Goal: Task Accomplishment & Management: Manage account settings

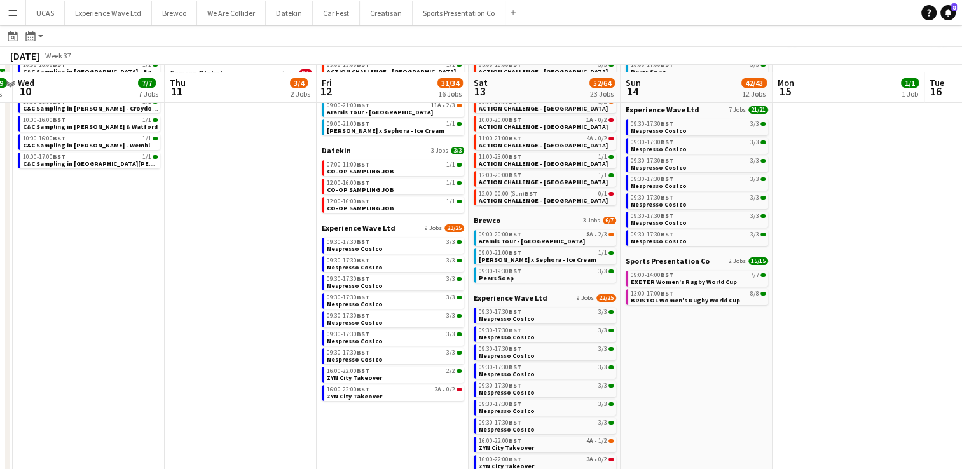
scroll to position [190, 0]
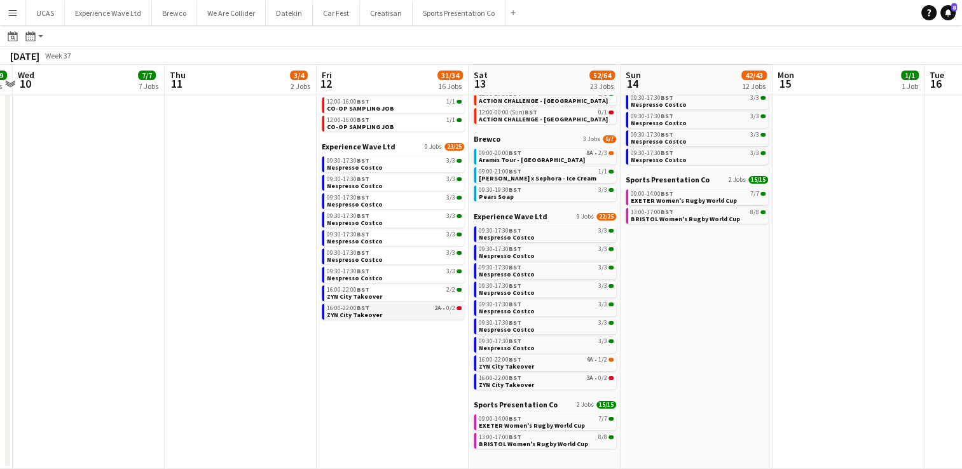
click at [415, 315] on link "16:00-22:00 BST 2A • 0/2 ZYN City Takeover" at bounding box center [394, 311] width 135 height 15
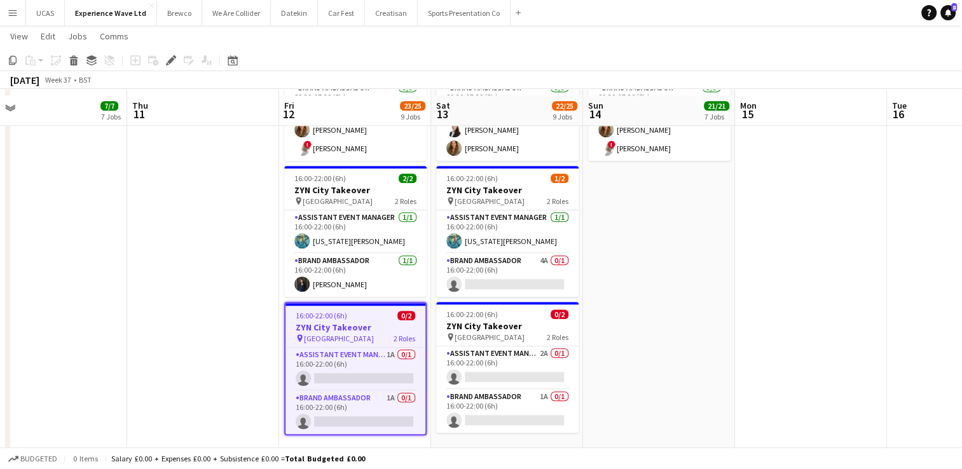
scroll to position [903, 0]
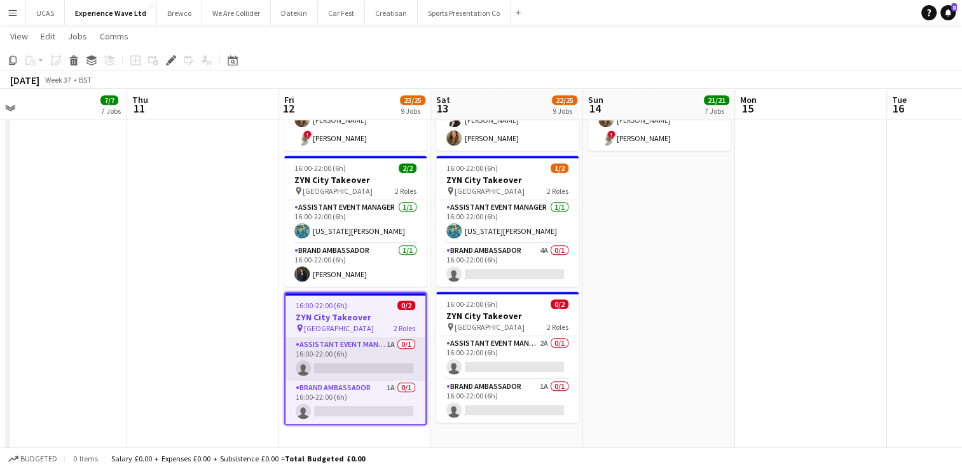
click at [318, 346] on app-card-role "Assistant Event Manager 1A 0/1 16:00-22:00 (6h) single-neutral-actions" at bounding box center [355, 359] width 140 height 43
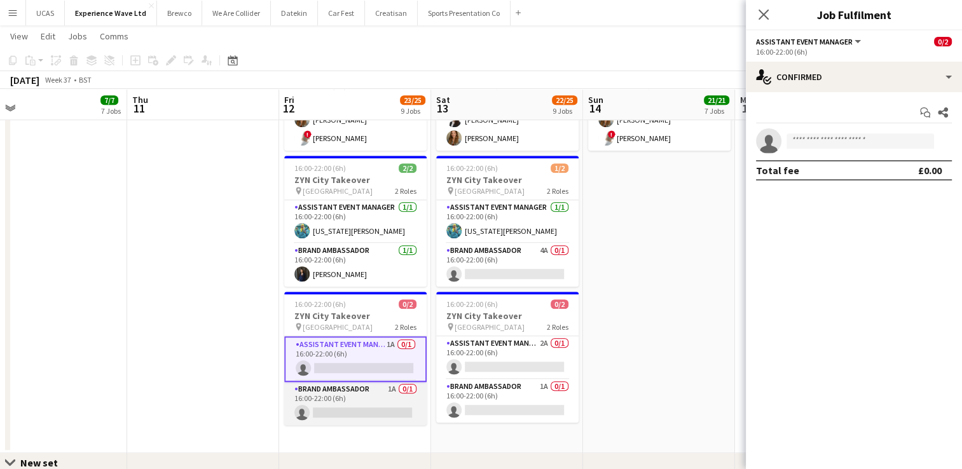
click at [364, 395] on app-card-role "Brand Ambassador 1A 0/1 16:00-22:00 (6h) single-neutral-actions" at bounding box center [355, 403] width 142 height 43
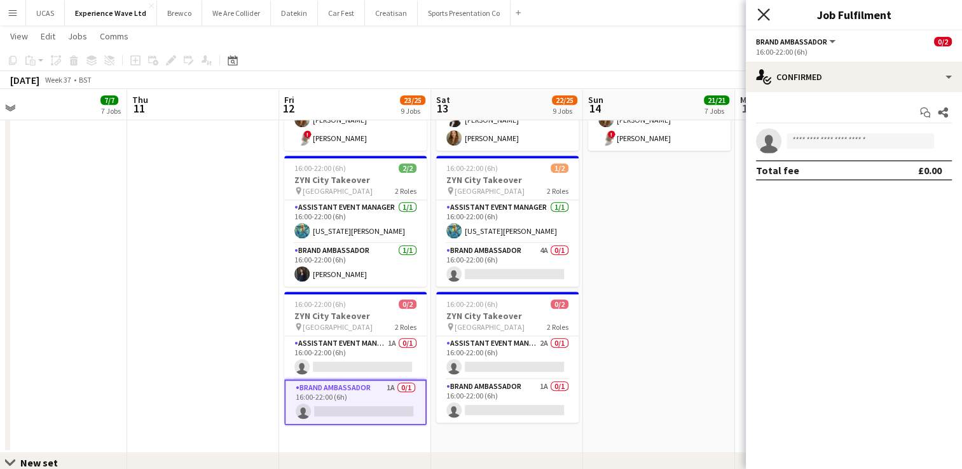
click at [762, 19] on icon "Close pop-in" at bounding box center [763, 14] width 12 height 12
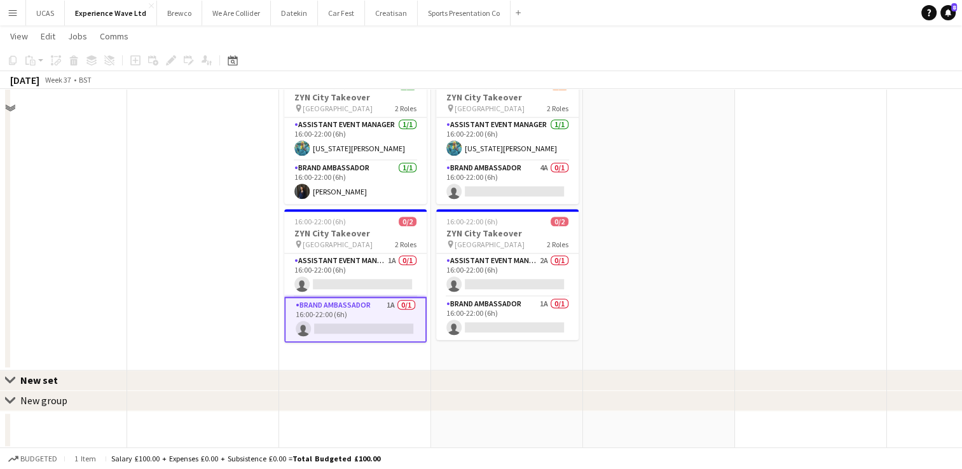
scroll to position [942, 0]
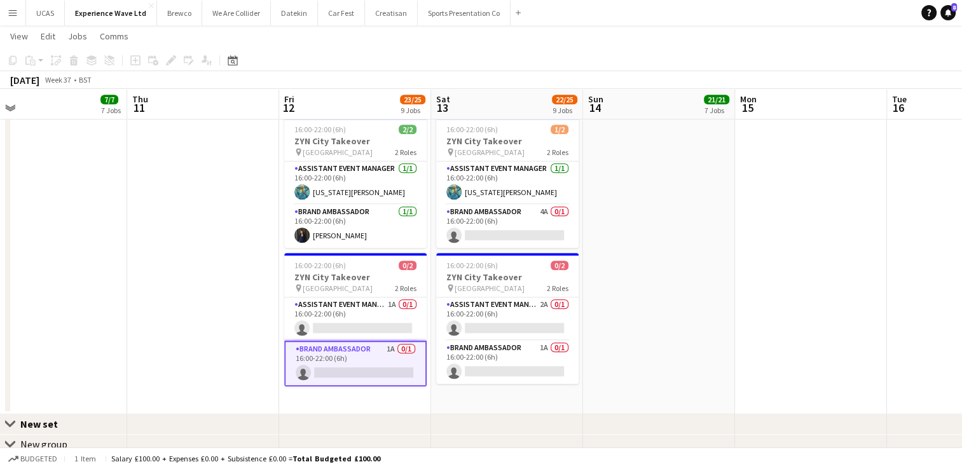
click at [328, 356] on app-card-role "Brand Ambassador 1A 0/1 16:00-22:00 (6h) single-neutral-actions" at bounding box center [355, 364] width 142 height 46
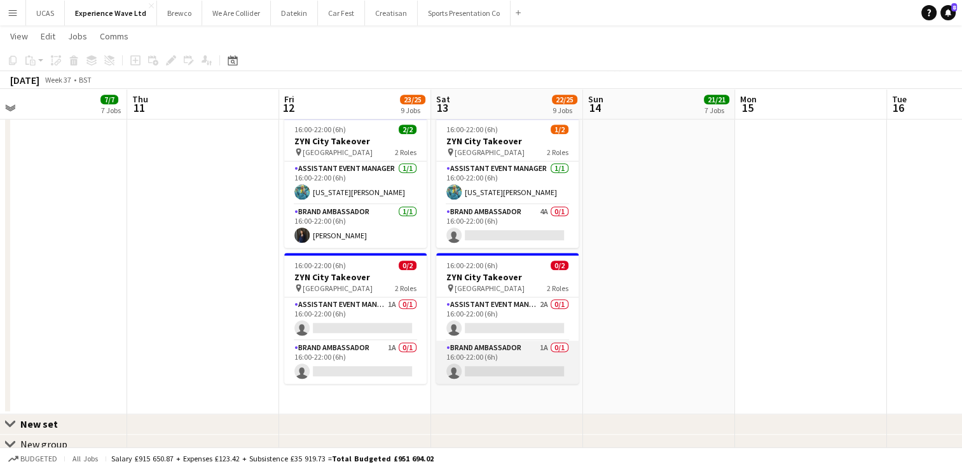
click at [491, 357] on app-card-role "Brand Ambassador 1A 0/1 16:00-22:00 (6h) single-neutral-actions" at bounding box center [507, 362] width 142 height 43
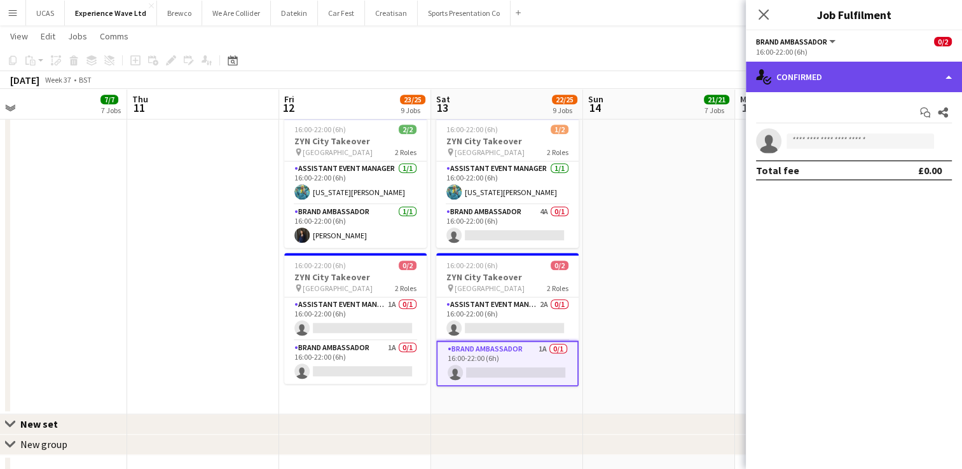
click at [863, 85] on div "single-neutral-actions-check-2 Confirmed" at bounding box center [854, 77] width 216 height 31
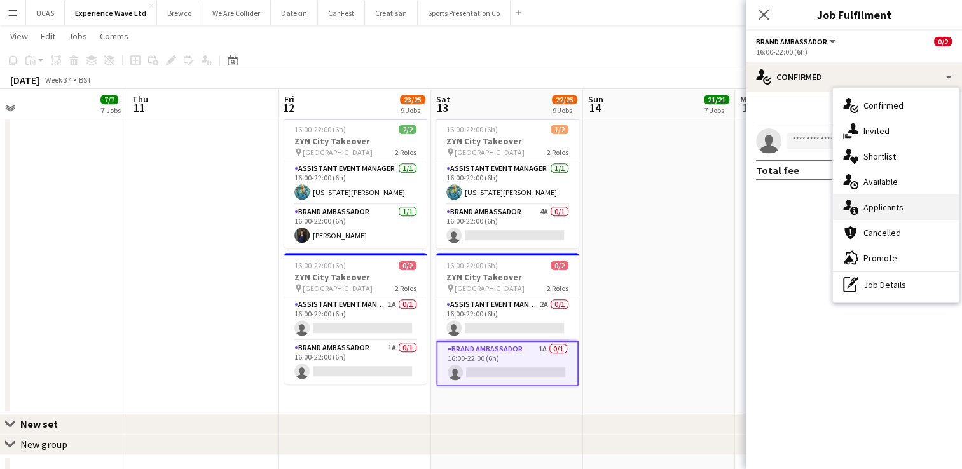
click at [887, 206] on div "single-neutral-actions-information Applicants" at bounding box center [896, 207] width 126 height 25
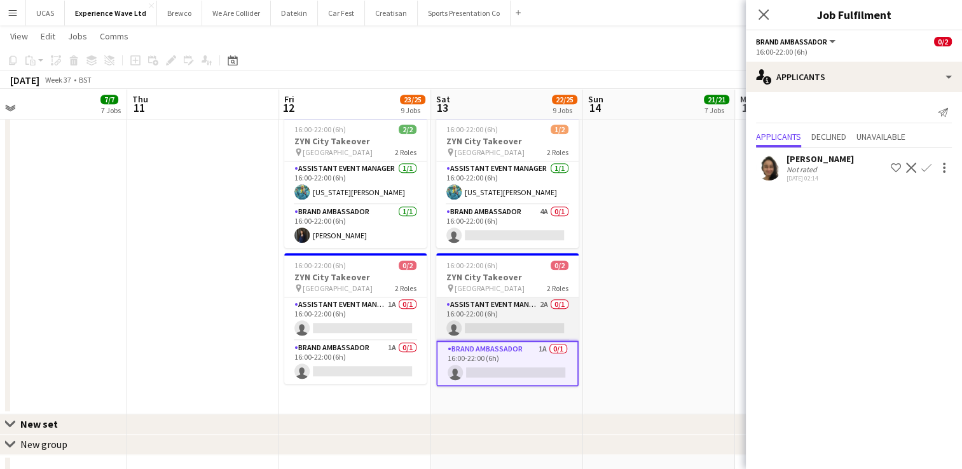
click at [493, 306] on app-card-role "Assistant Event Manager 2A 0/1 16:00-22:00 (6h) single-neutral-actions" at bounding box center [507, 318] width 142 height 43
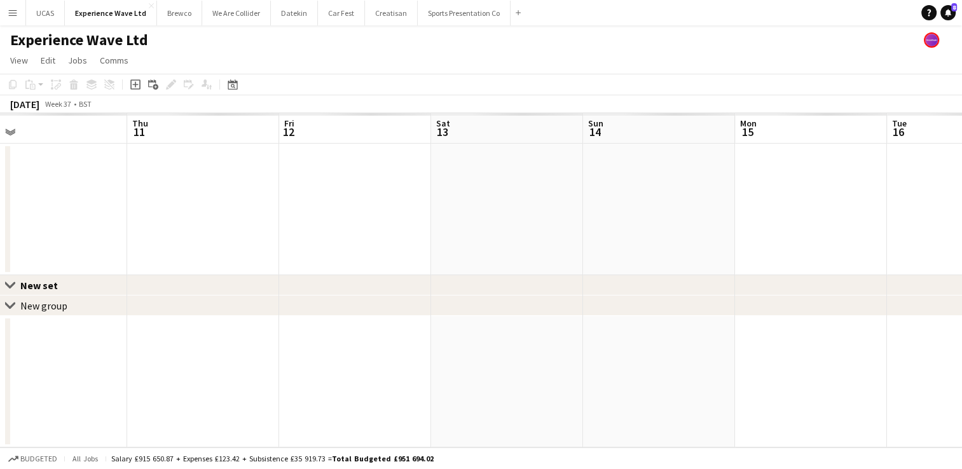
scroll to position [0, 0]
